Goal: Task Accomplishment & Management: Manage account settings

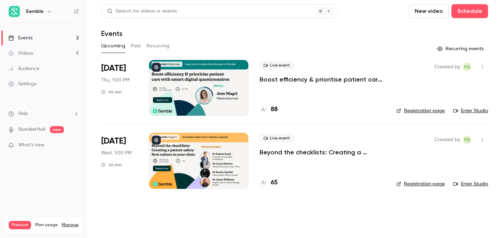
click at [303, 81] on p "Boost efficiency & prioritise patient care with smart digital questionnaires" at bounding box center [323, 79] width 126 height 8
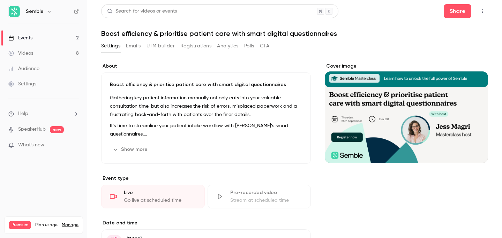
click at [198, 46] on button "Registrations" at bounding box center [196, 46] width 31 height 11
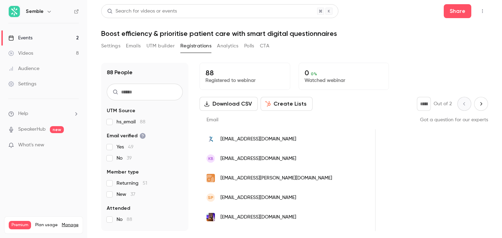
click at [482, 106] on icon "Next page" at bounding box center [482, 104] width 8 height 6
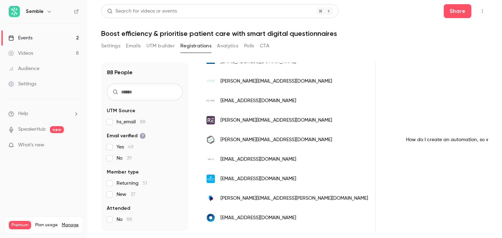
scroll to position [0, 488]
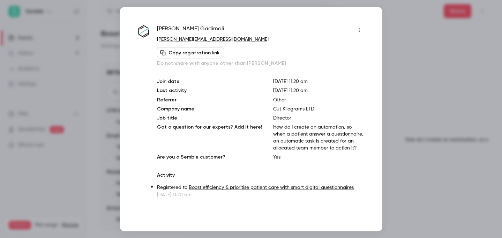
click at [297, 136] on p "How do I create an automation, so when a patient answer a questionnaire, an aut…" at bounding box center [318, 138] width 91 height 28
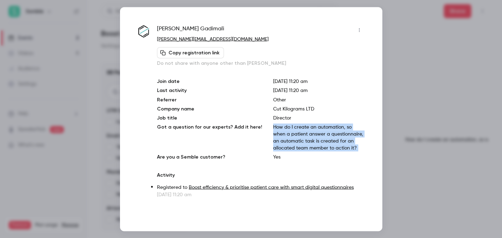
click at [297, 136] on p "How do I create an automation, so when a patient answer a questionnaire, an aut…" at bounding box center [318, 138] width 91 height 28
copy p "How do I create an automation, so when a patient answer a questionnaire, an aut…"
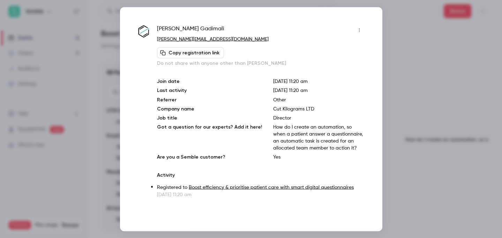
click at [425, 85] on div at bounding box center [251, 119] width 502 height 238
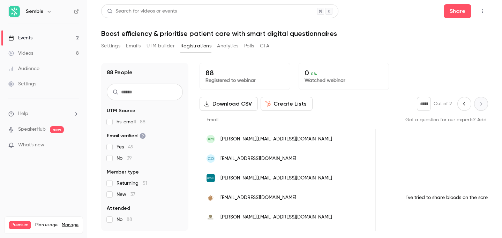
scroll to position [9, 0]
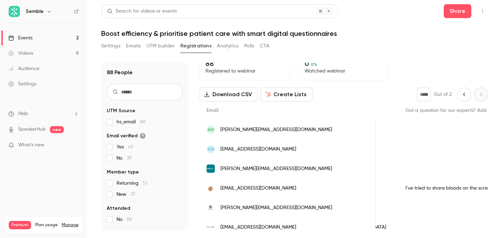
click at [461, 93] on icon "Previous page" at bounding box center [465, 95] width 8 height 6
type input "*"
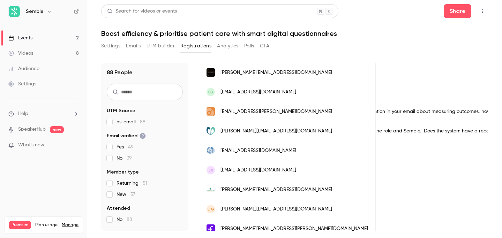
scroll to position [327, 0]
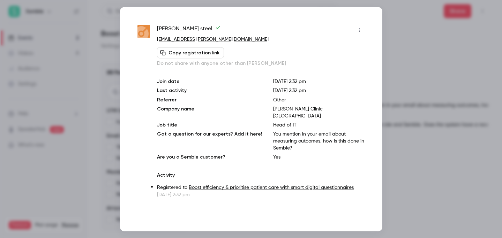
click at [292, 131] on p "You mention in your email about measuring outcomes, how is this done in Semble?" at bounding box center [318, 141] width 91 height 21
copy p "You mention in your email about measuring outcomes, how is this done in Semble?"
click at [400, 37] on div at bounding box center [251, 119] width 502 height 238
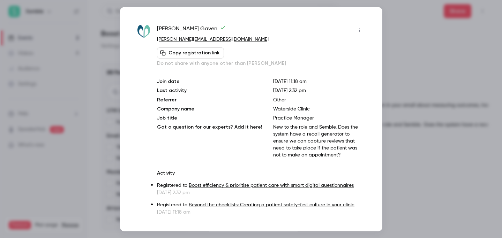
click at [300, 132] on p "New to the role and Semble. Does the system have a recall generator to ensure w…" at bounding box center [318, 141] width 91 height 35
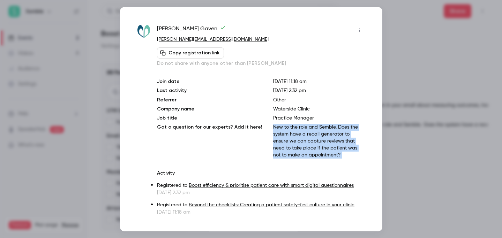
click at [300, 132] on p "New to the role and Semble. Does the system have a recall generator to ensure w…" at bounding box center [318, 141] width 91 height 35
copy p "New to the role and Semble. Does the system have a recall generator to ensure w…"
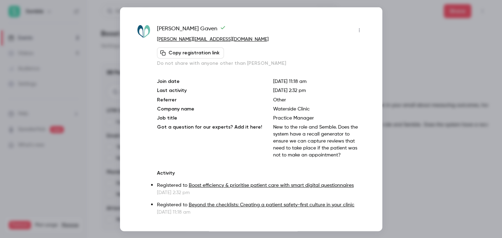
click at [399, 115] on div at bounding box center [251, 119] width 502 height 238
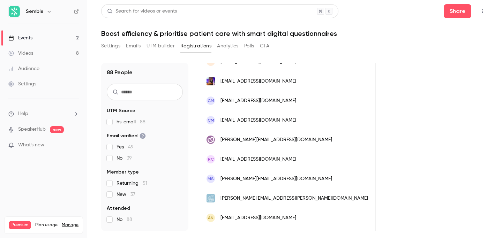
scroll to position [0, 0]
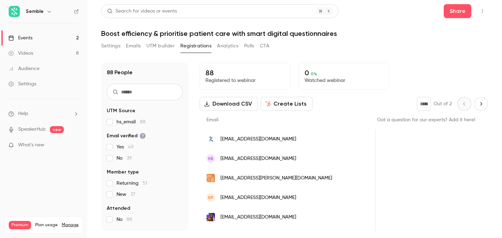
click at [236, 33] on h1 "Boost efficiency & prioritise patient care with smart digital questionnaires" at bounding box center [294, 33] width 387 height 8
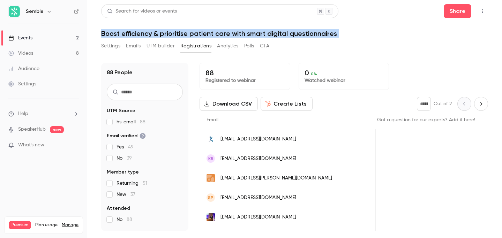
click at [236, 33] on h1 "Boost efficiency & prioritise patient care with smart digital questionnaires" at bounding box center [294, 33] width 387 height 8
copy div "Boost efficiency & prioritise patient care with smart digital questionnaires Se…"
click at [113, 45] on button "Settings" at bounding box center [110, 46] width 19 height 11
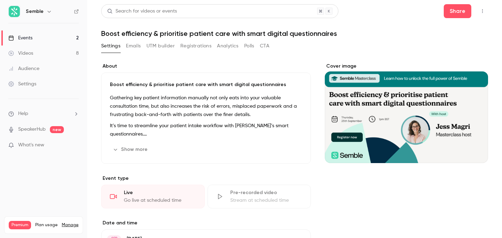
click at [139, 143] on div "Boost efficiency & prioritise patient care with smart digital questionnaires Ga…" at bounding box center [206, 118] width 210 height 91
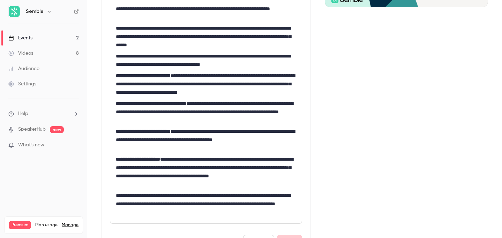
scroll to position [160, 0]
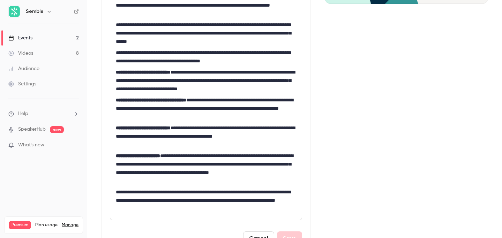
click at [205, 166] on p "**********" at bounding box center [206, 169] width 181 height 34
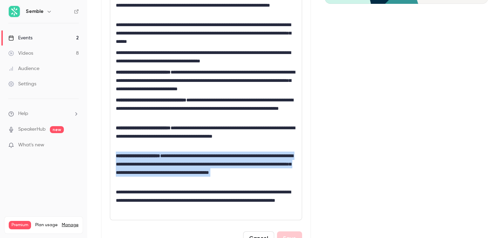
click at [205, 166] on p "**********" at bounding box center [206, 169] width 181 height 34
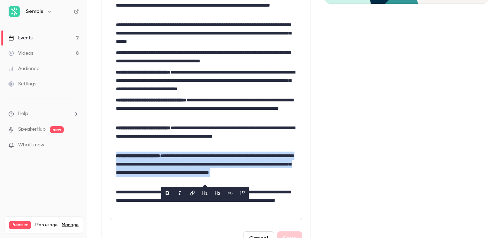
copy p "**********"
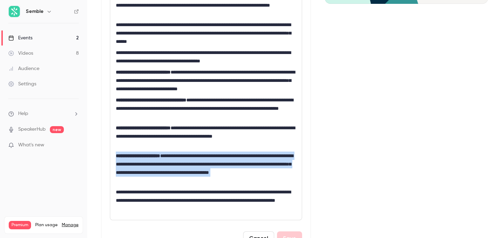
click at [245, 152] on p "**********" at bounding box center [206, 169] width 181 height 34
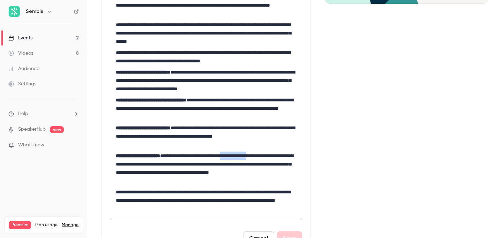
drag, startPoint x: 273, startPoint y: 157, endPoint x: 244, endPoint y: 156, distance: 29.3
click at [244, 156] on p "**********" at bounding box center [206, 169] width 181 height 34
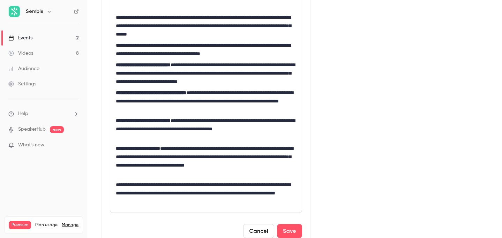
scroll to position [171, 0]
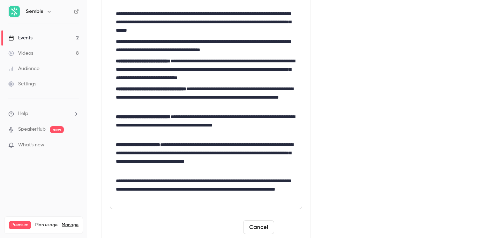
click at [292, 232] on button "Save" at bounding box center [289, 228] width 25 height 14
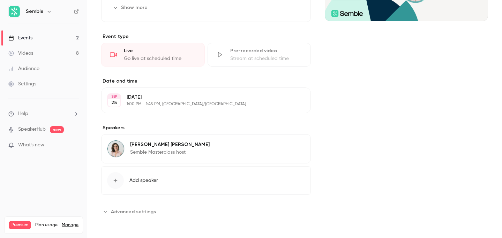
scroll to position [125, 0]
